Goal: Check status

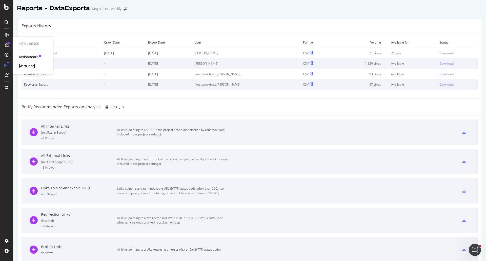
click at [31, 65] on div "AlertPanel" at bounding box center [27, 66] width 16 height 5
